Goal: Task Accomplishment & Management: Manage account settings

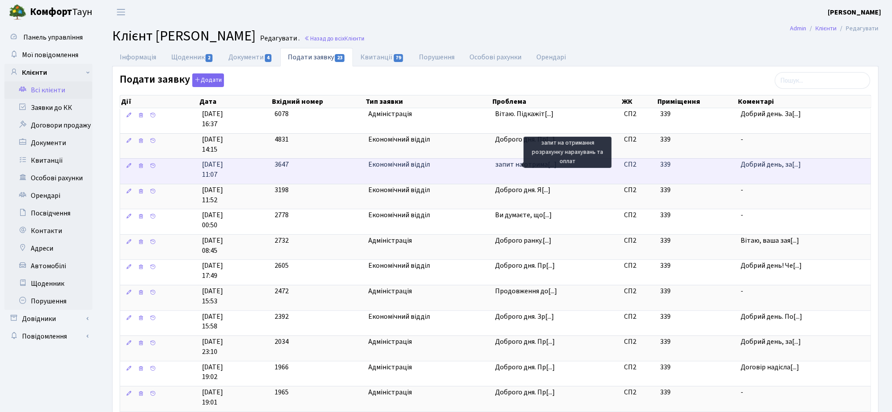
click at [521, 169] on span "запит на отрима[...]" at bounding box center [526, 165] width 62 height 10
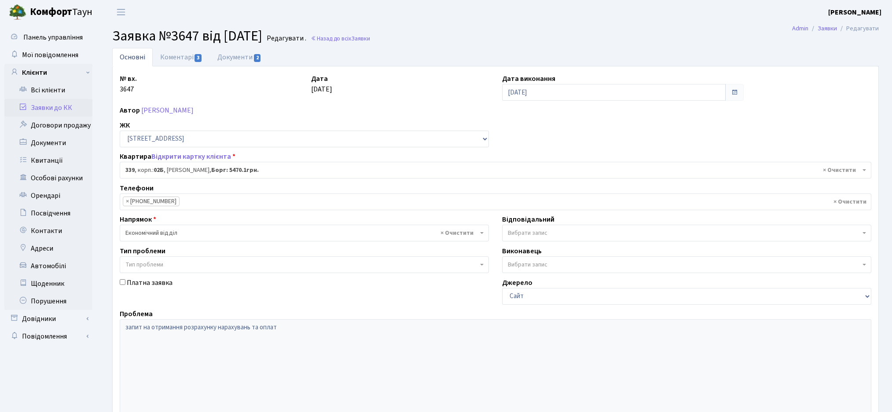
select select "20589"
click at [240, 58] on link "Документи 2" at bounding box center [239, 57] width 59 height 18
select select "25"
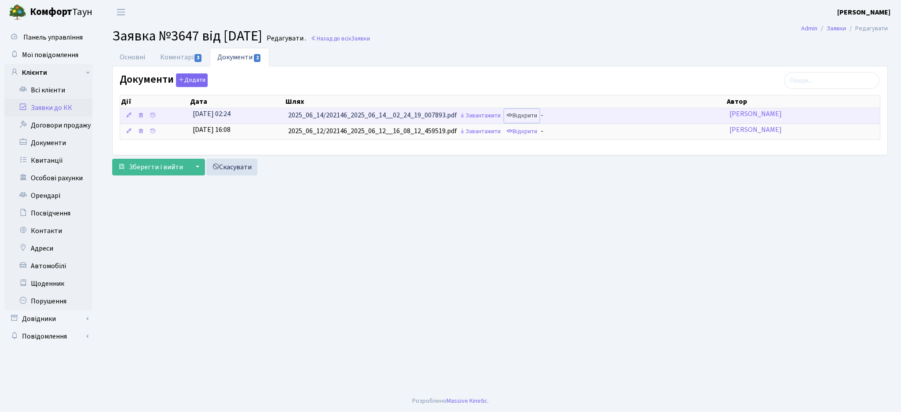
click at [518, 115] on link "Відкрити" at bounding box center [521, 116] width 35 height 14
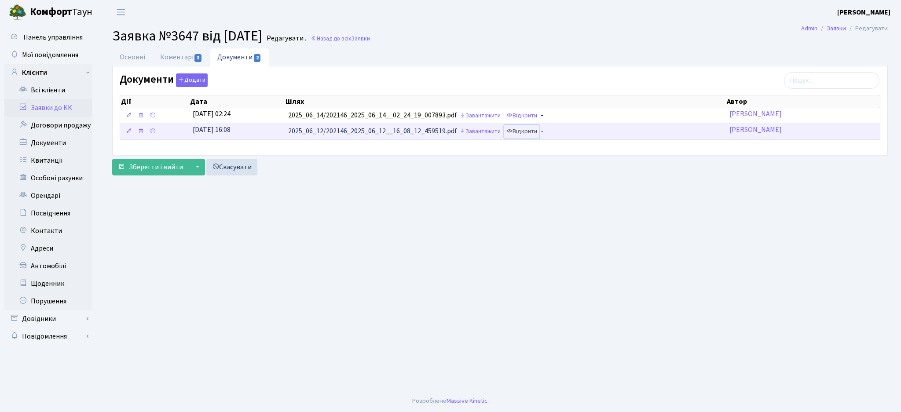
click at [526, 129] on link "Відкрити" at bounding box center [521, 132] width 35 height 14
click at [187, 58] on link "Коментарі 3" at bounding box center [181, 57] width 57 height 18
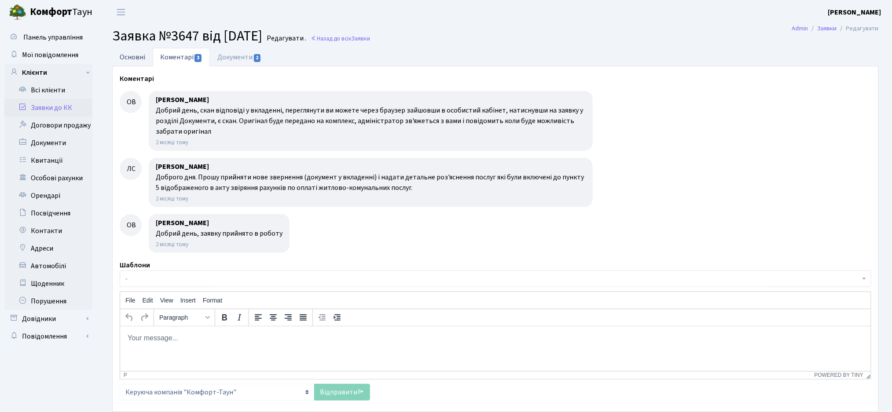
click at [124, 62] on link "Основні" at bounding box center [132, 57] width 40 height 18
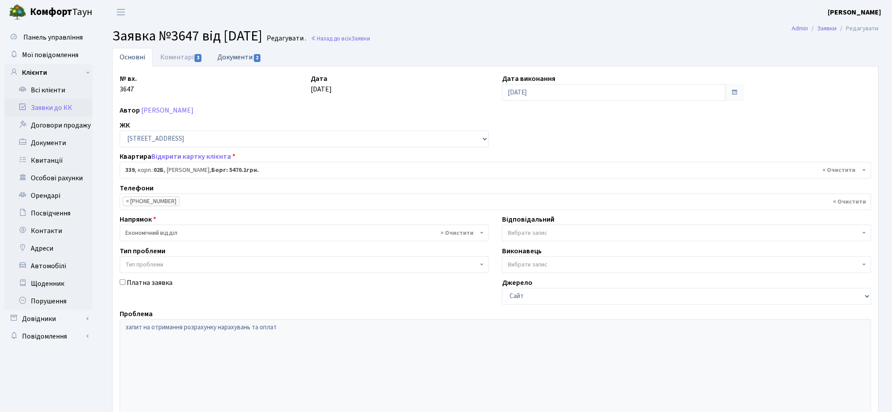
click at [241, 60] on link "Документи 2" at bounding box center [239, 57] width 59 height 18
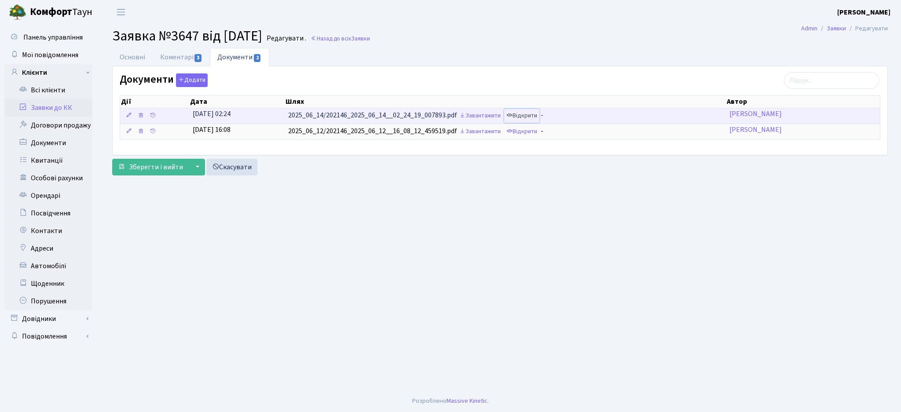
click at [522, 114] on link "Відкрити" at bounding box center [521, 116] width 35 height 14
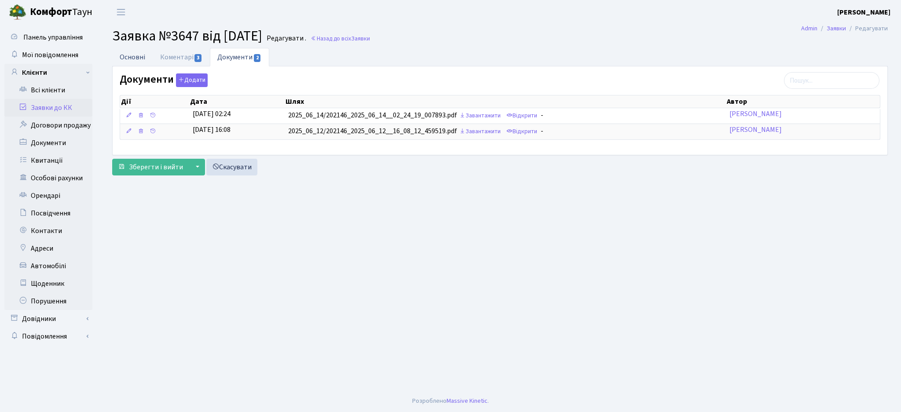
click at [128, 58] on link "Основні" at bounding box center [132, 57] width 40 height 18
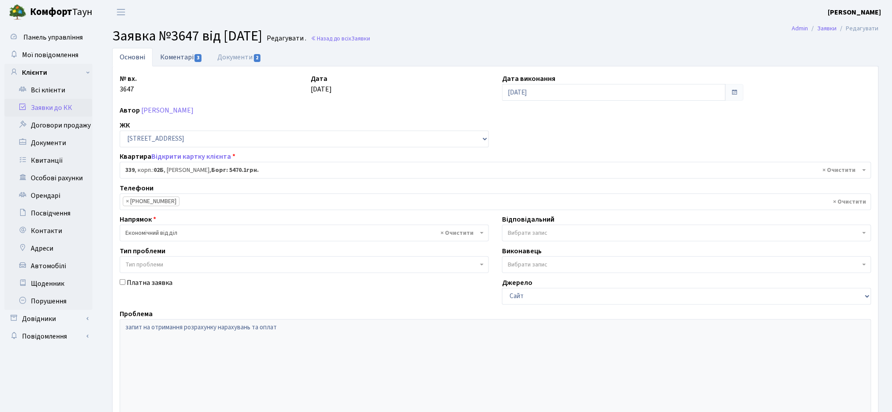
click at [188, 55] on link "Коментарі 3" at bounding box center [181, 57] width 57 height 18
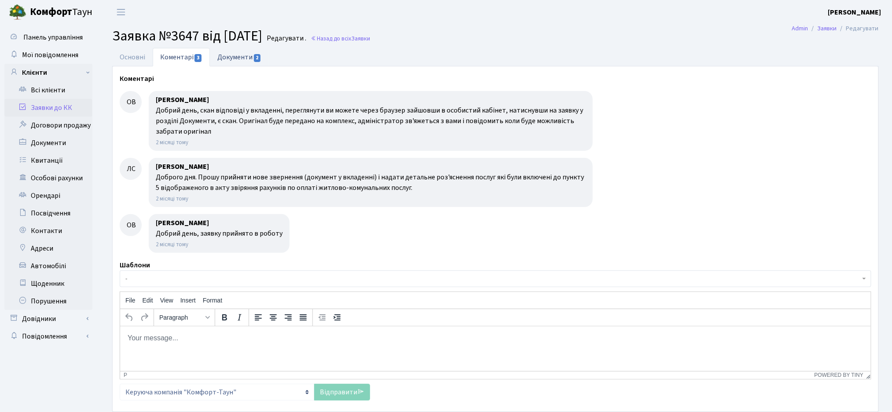
click at [247, 59] on link "Документи 2" at bounding box center [239, 57] width 59 height 18
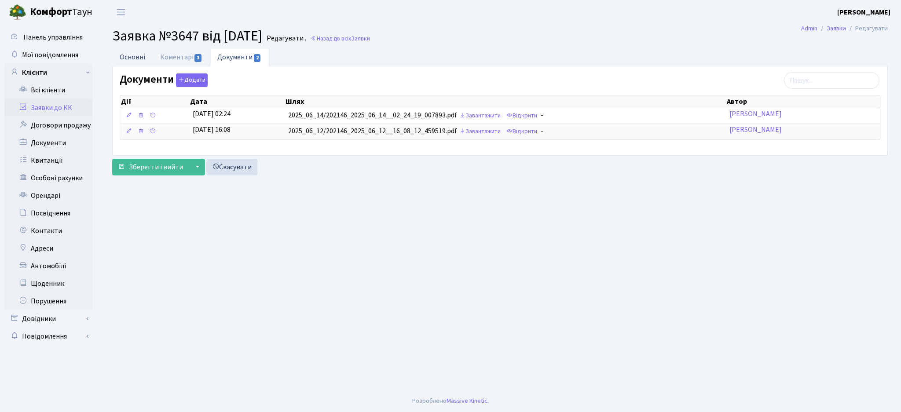
click at [125, 56] on link "Основні" at bounding box center [132, 57] width 40 height 18
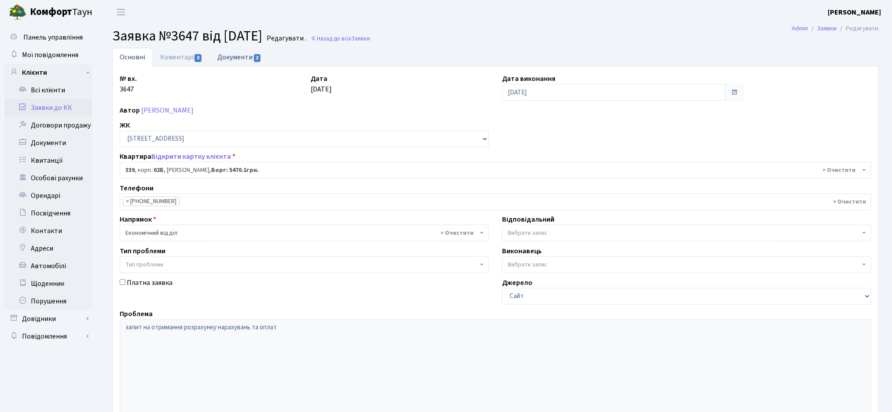
click at [242, 59] on link "Документи 2" at bounding box center [239, 57] width 59 height 18
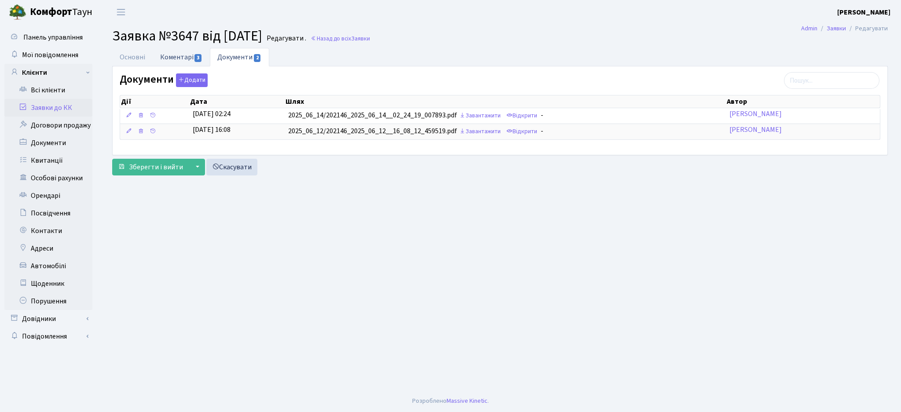
click at [178, 60] on link "Коментарі 3" at bounding box center [181, 57] width 57 height 18
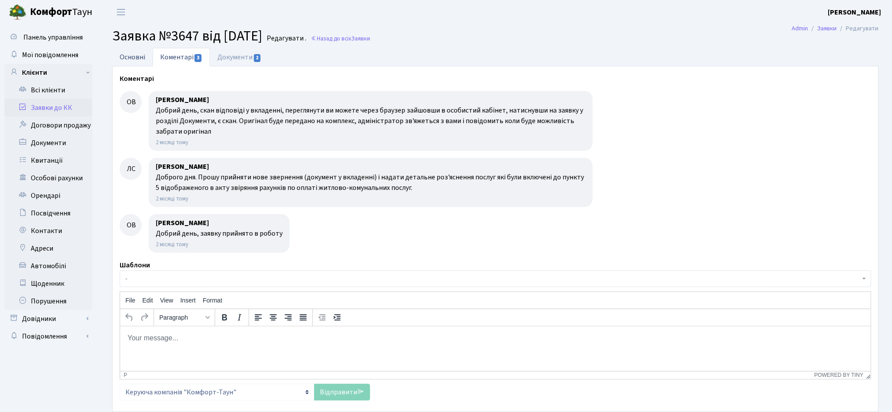
click at [145, 60] on link "Основні" at bounding box center [132, 57] width 40 height 18
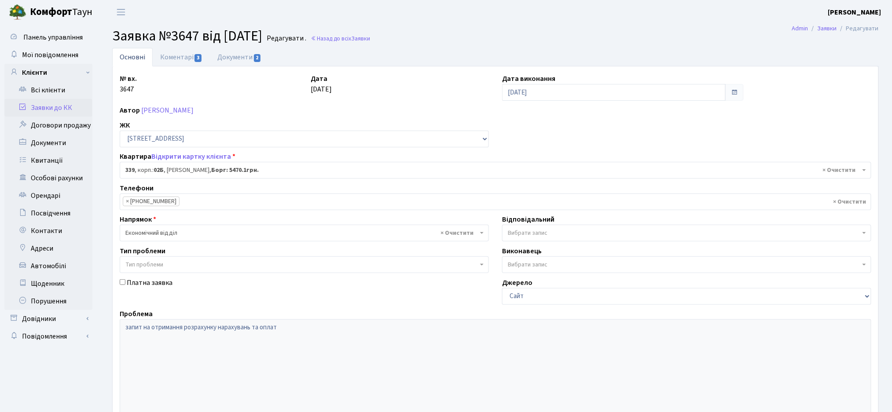
click at [33, 111] on link "Заявки до КК" at bounding box center [48, 108] width 88 height 18
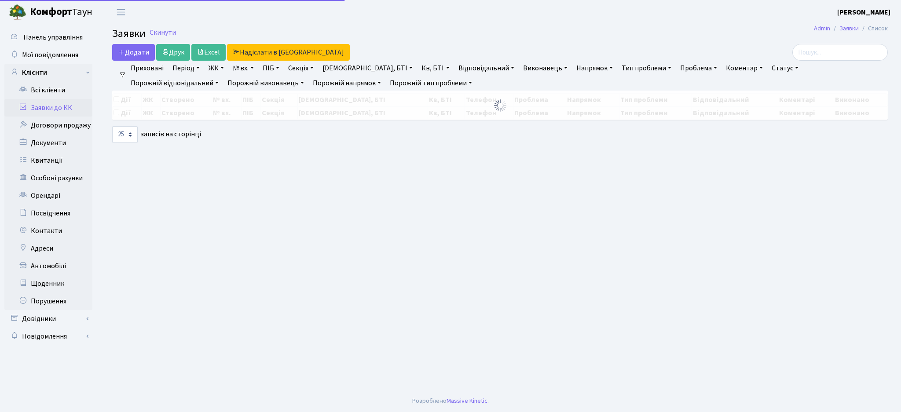
select select "25"
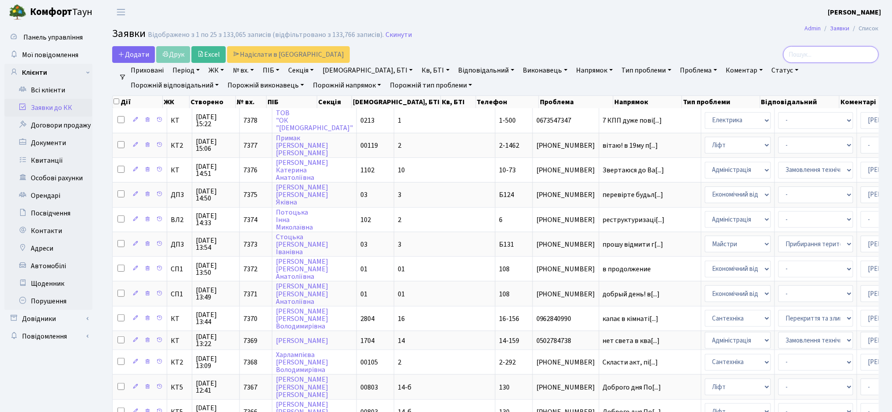
click at [837, 56] on input "search" at bounding box center [830, 54] width 95 height 17
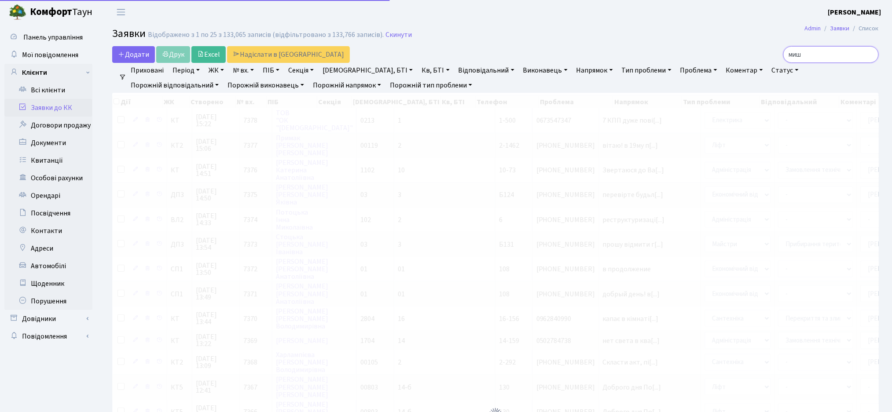
type input "мишн"
checkbox input "true"
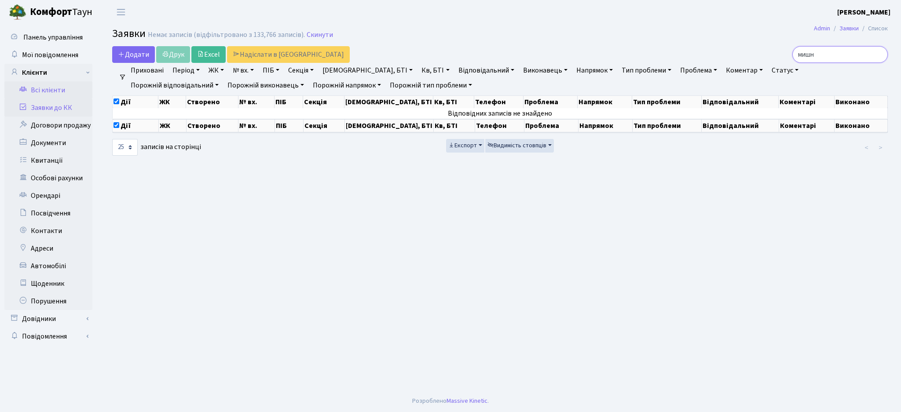
type input "мишн"
click at [58, 94] on link "Всі клієнти" at bounding box center [48, 90] width 88 height 18
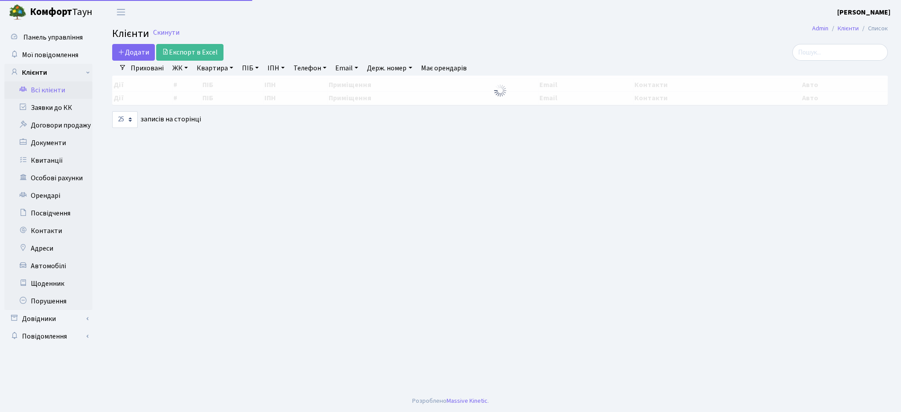
select select "25"
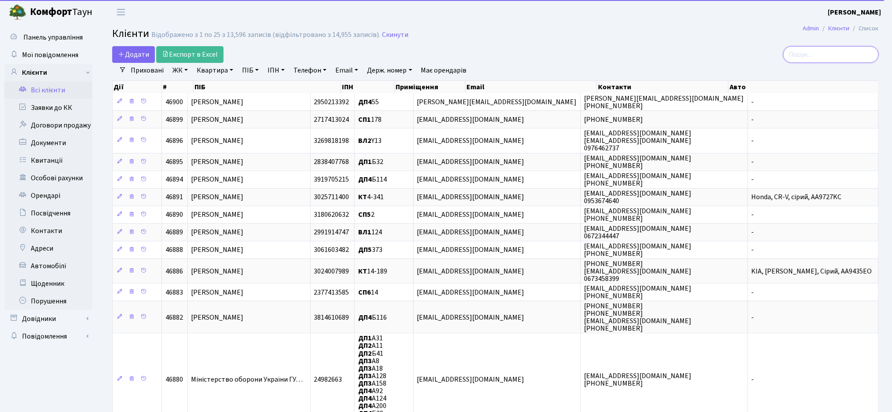
click at [829, 55] on input "search" at bounding box center [830, 54] width 95 height 17
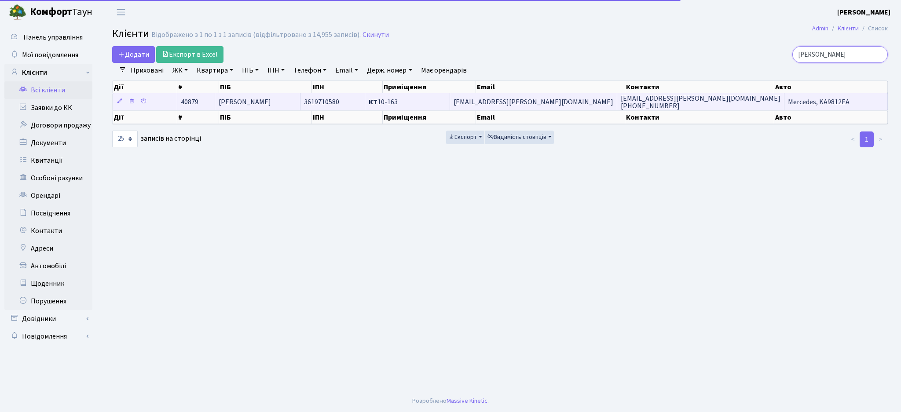
type input "мишко"
click at [268, 97] on span "Мишкова Марія" at bounding box center [245, 102] width 52 height 10
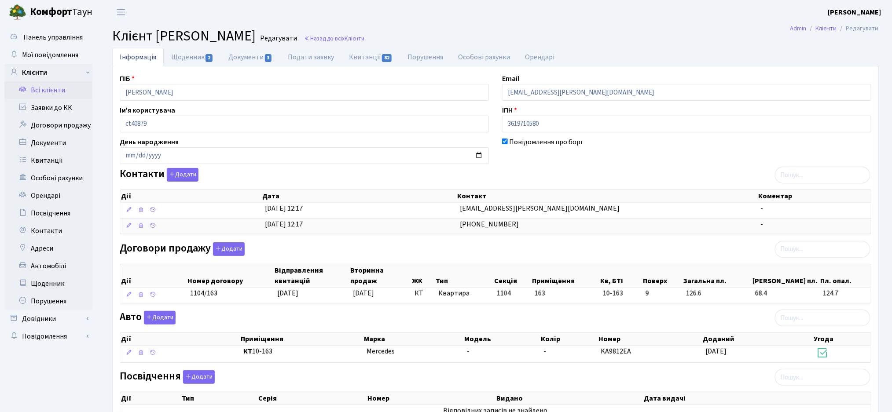
click at [62, 89] on link "Всі клієнти" at bounding box center [48, 90] width 88 height 18
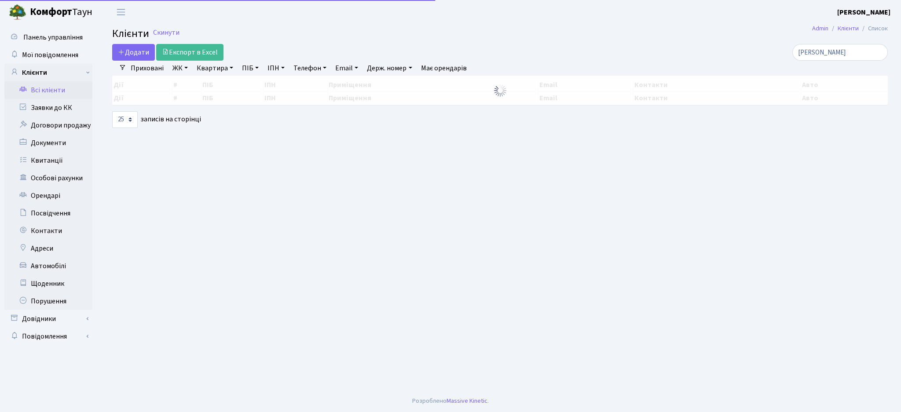
select select
select select "25"
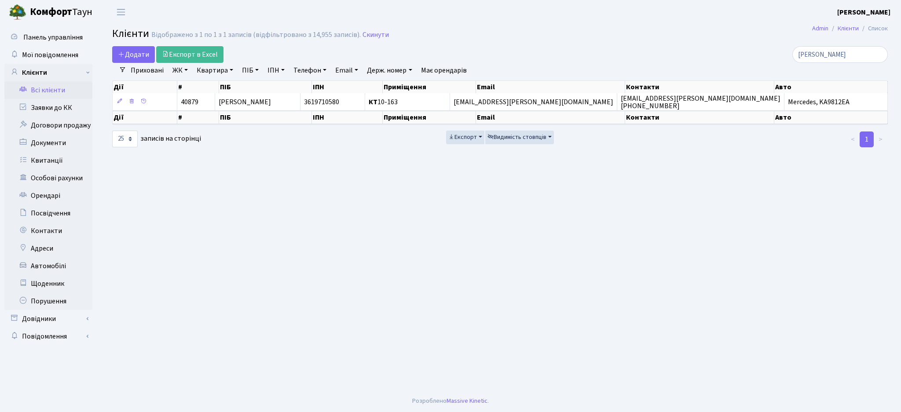
click at [177, 64] on link "ЖК" at bounding box center [180, 70] width 22 height 15
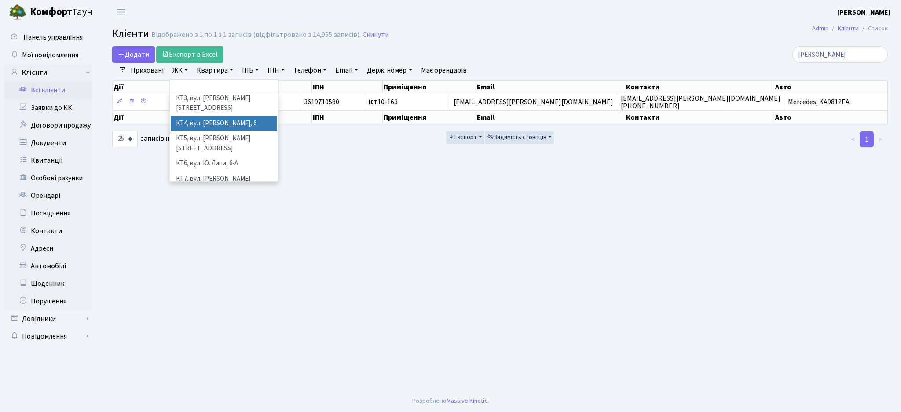
scroll to position [117, 0]
click at [256, 256] on main "Admin Клієнти Список Клієнти Відображено з 1 по 1 з 1 записів (відфільтровано з…" at bounding box center [500, 207] width 802 height 366
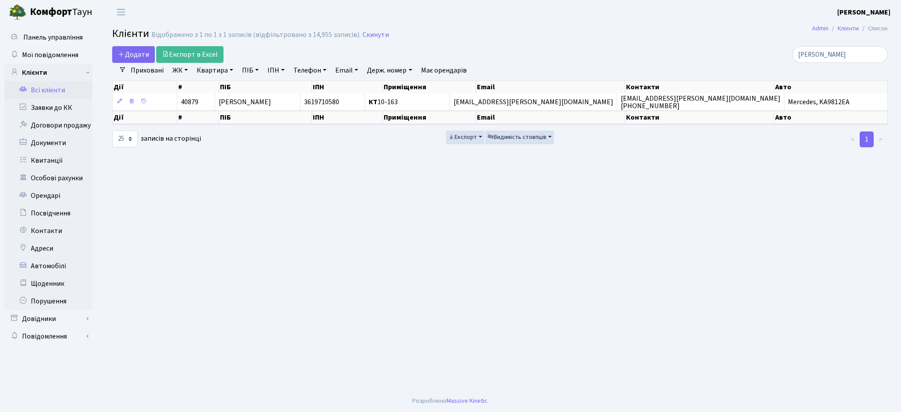
click at [254, 259] on main "Admin Клієнти Список Клієнти Відображено з 1 по 1 з 1 записів (відфільтровано з…" at bounding box center [500, 207] width 802 height 366
